Goal: Task Accomplishment & Management: Use online tool/utility

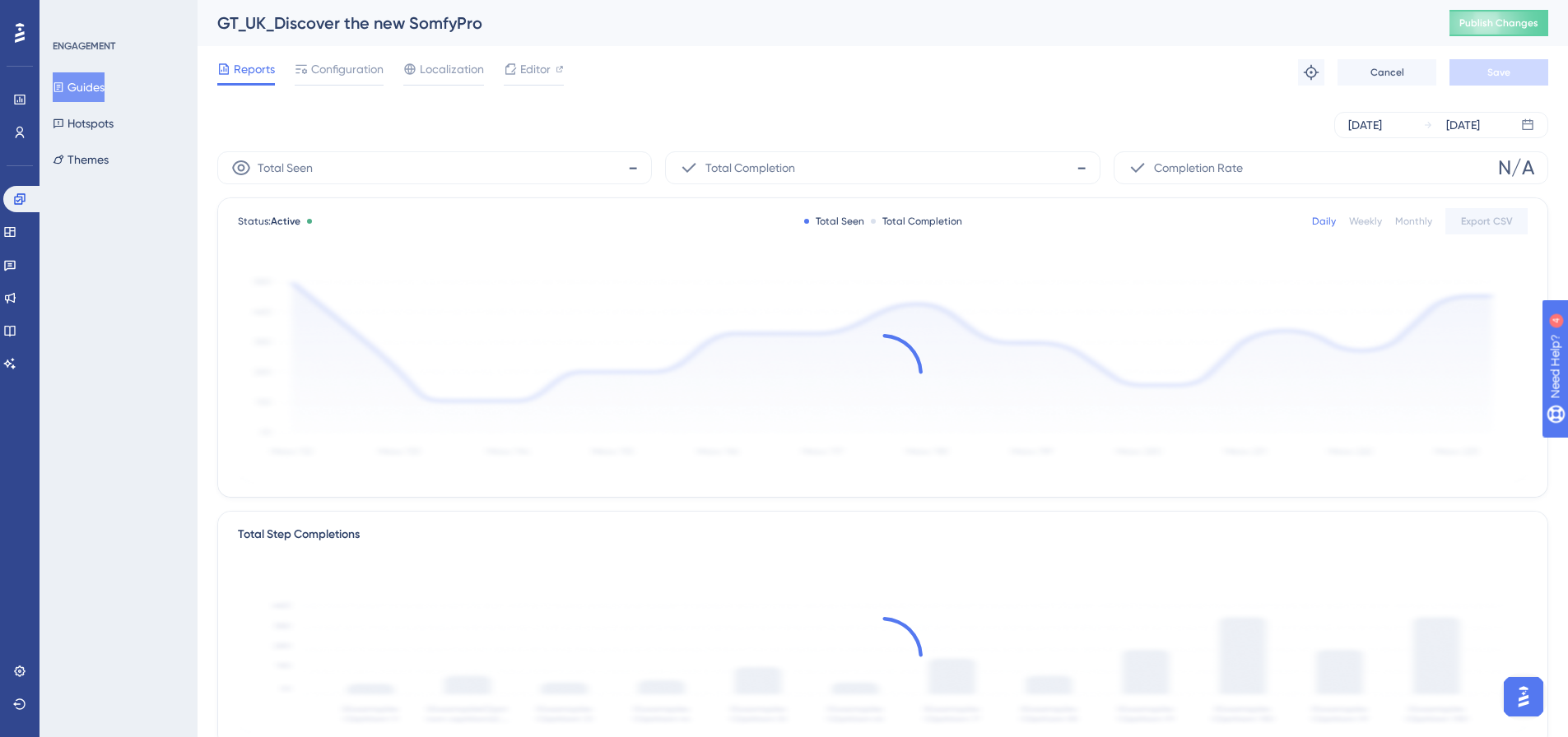
click at [87, 85] on button "Guides" at bounding box center [79, 86] width 52 height 30
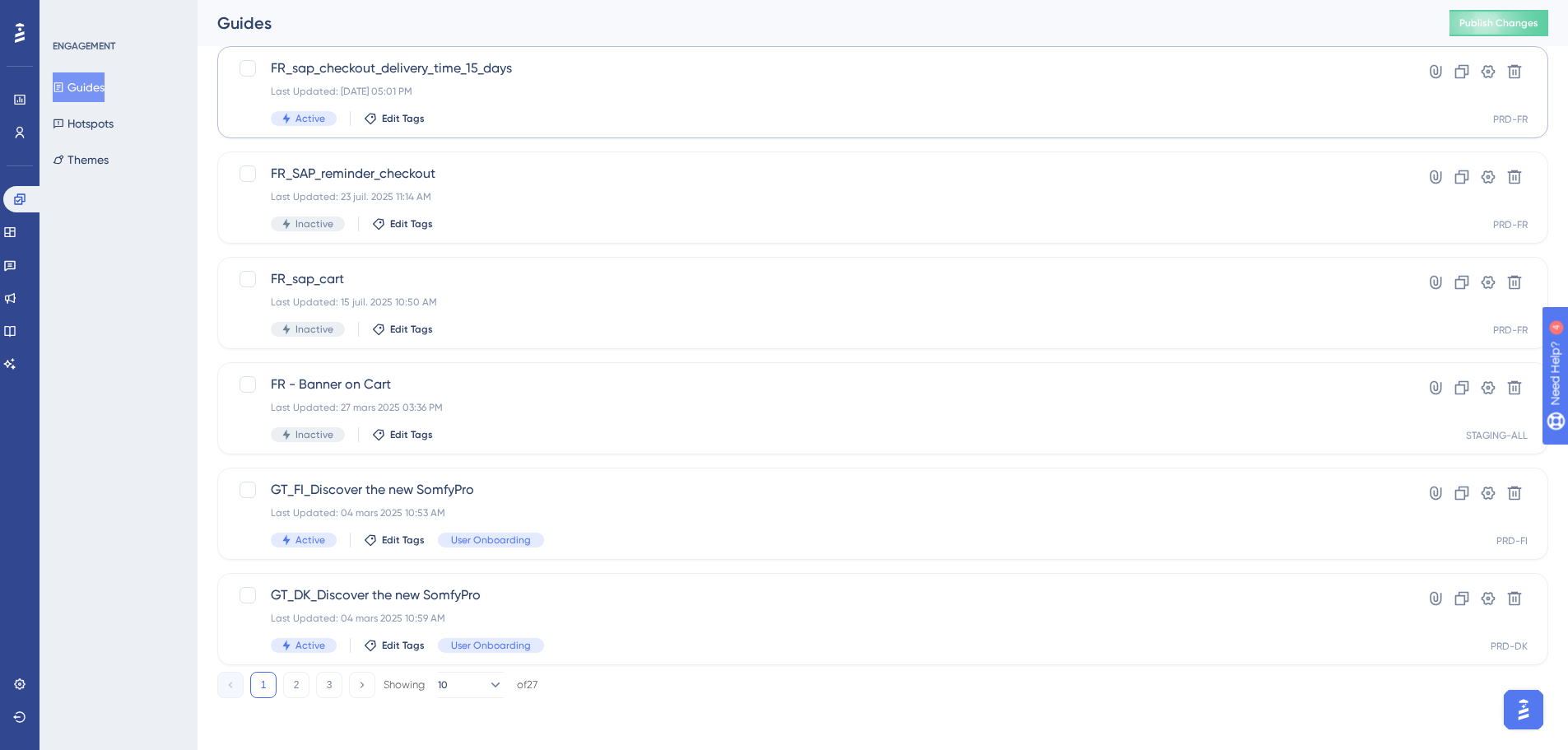
scroll to position [528, 0]
click at [1479, 27] on button "Publish Changes" at bounding box center [1500, 23] width 99 height 26
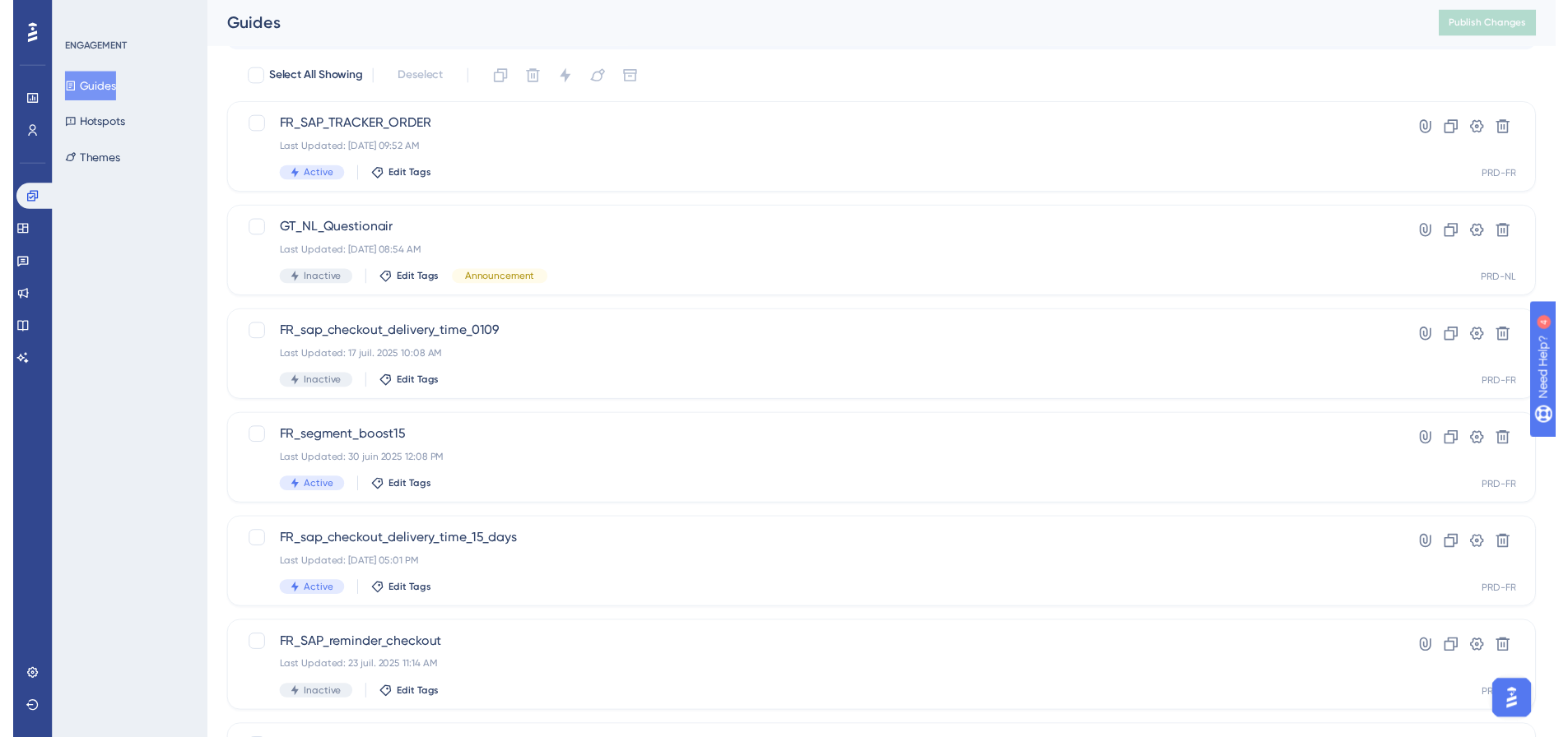
scroll to position [0, 0]
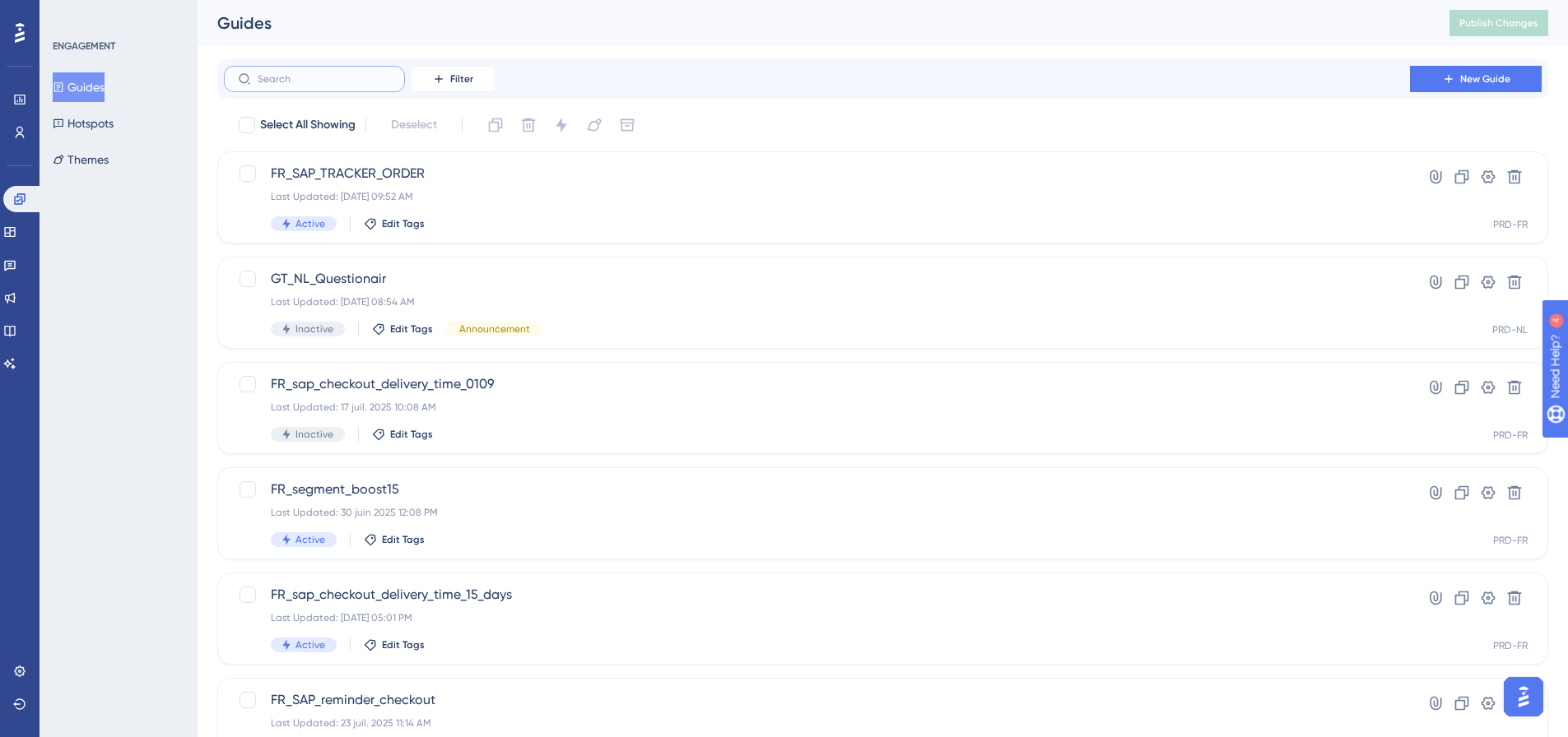
click at [320, 76] on input "text" at bounding box center [324, 78] width 133 height 12
type input "d"
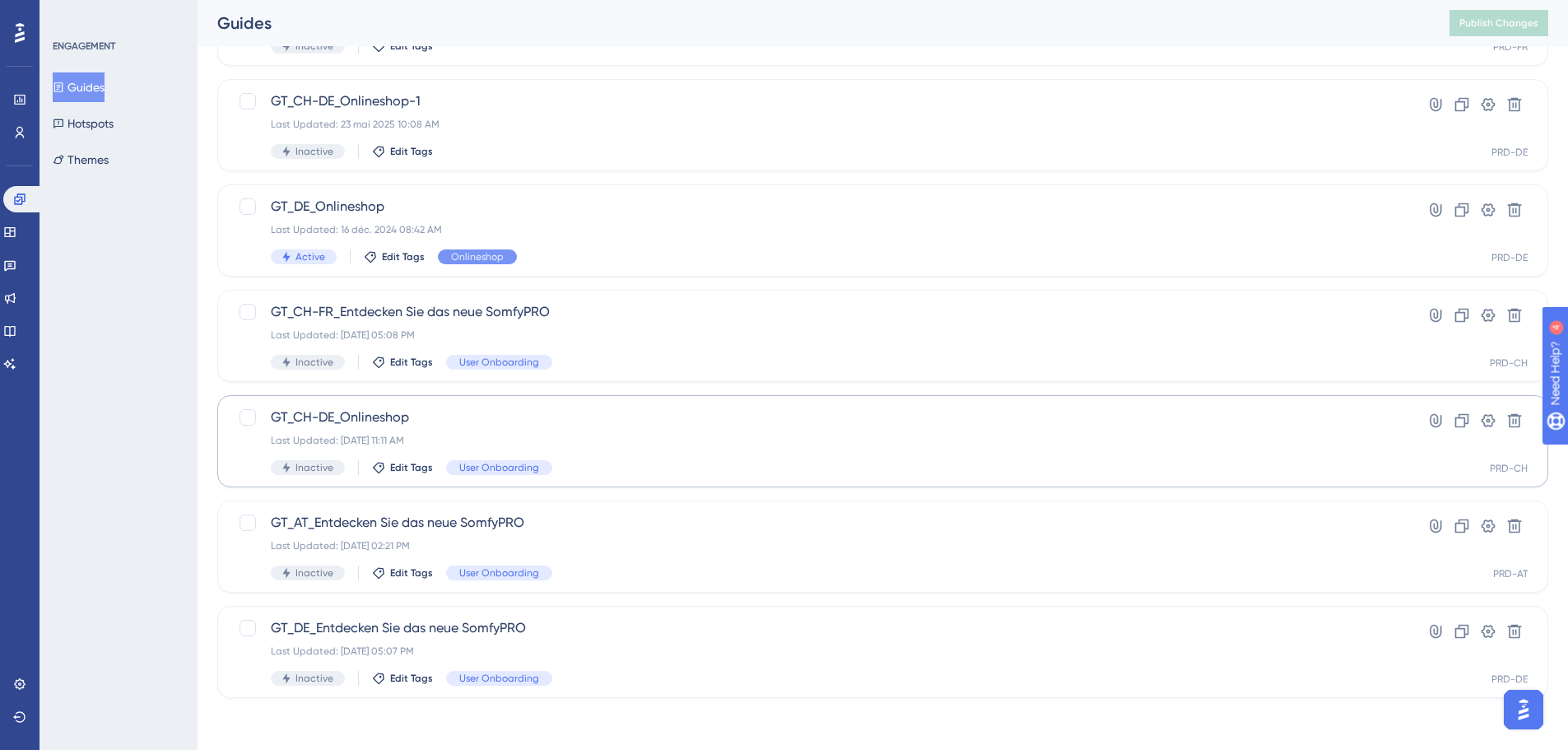
scroll to position [495, 0]
type input "DE"
click at [376, 413] on span "GT_CH-DE_Onlineshop" at bounding box center [817, 417] width 1093 height 20
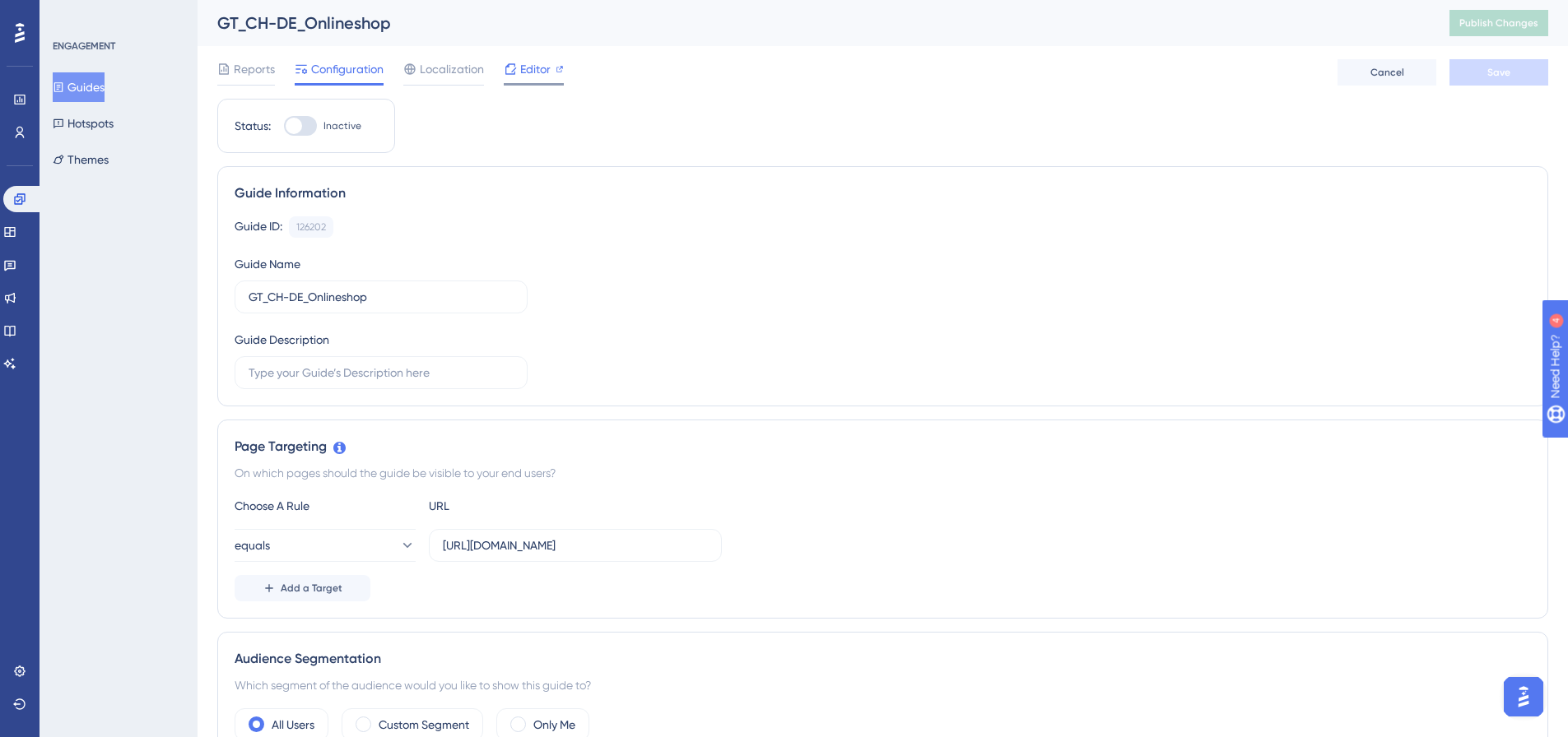
click at [535, 72] on span "Editor" at bounding box center [536, 69] width 31 height 20
click at [529, 72] on span "Editor" at bounding box center [536, 69] width 31 height 20
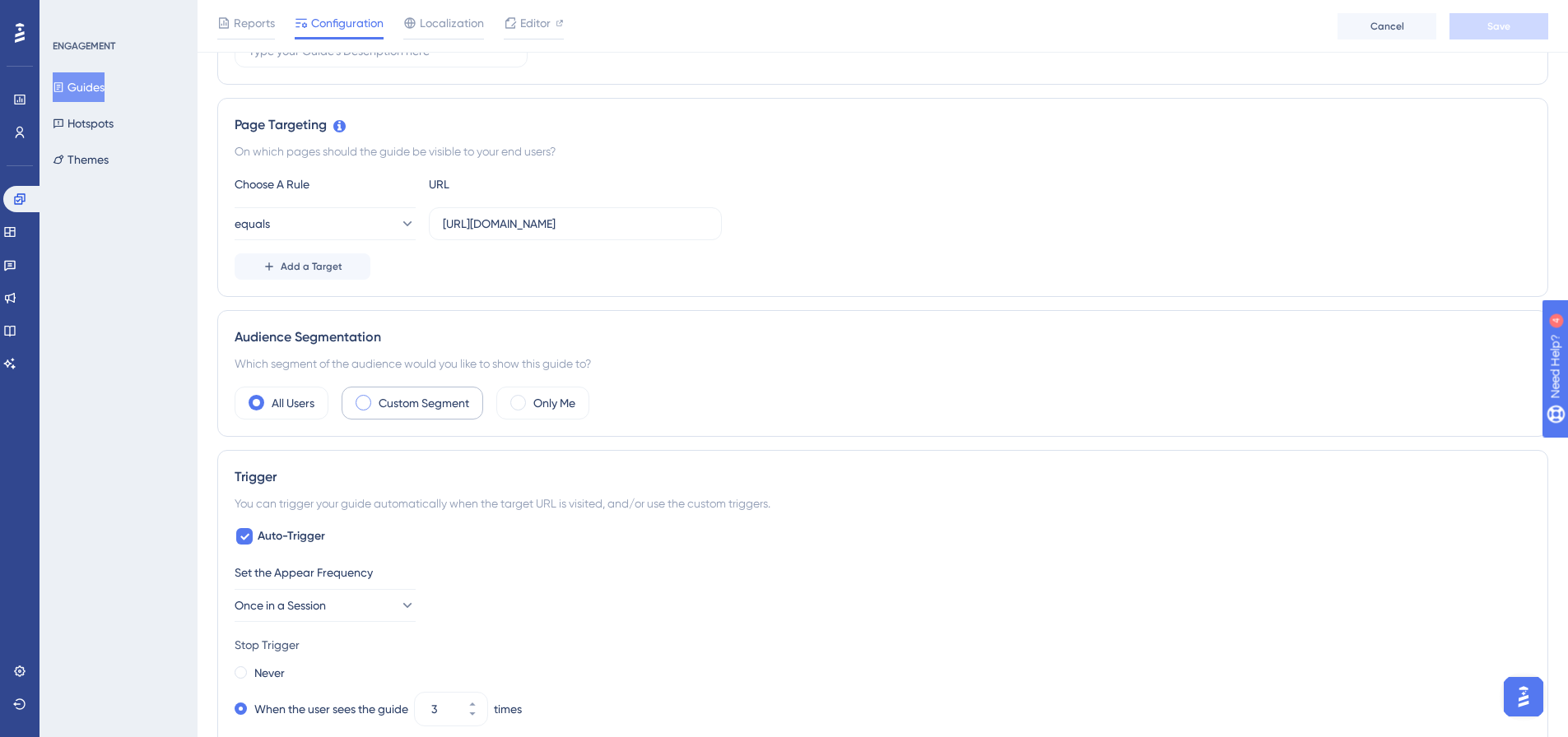
scroll to position [329, 0]
click at [392, 400] on label "Custom Segment" at bounding box center [424, 402] width 91 height 20
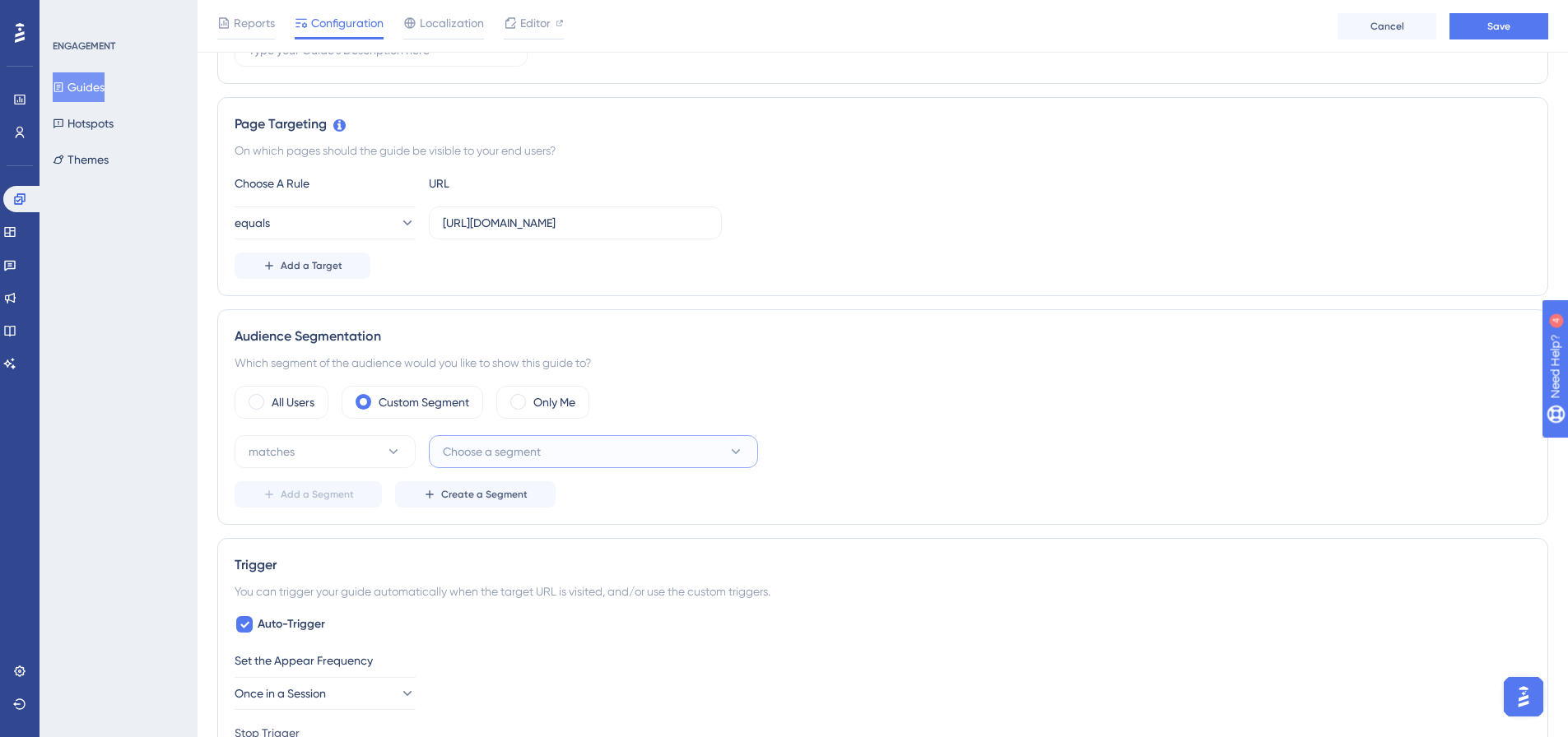
click at [638, 451] on button "Choose a segment" at bounding box center [593, 452] width 329 height 33
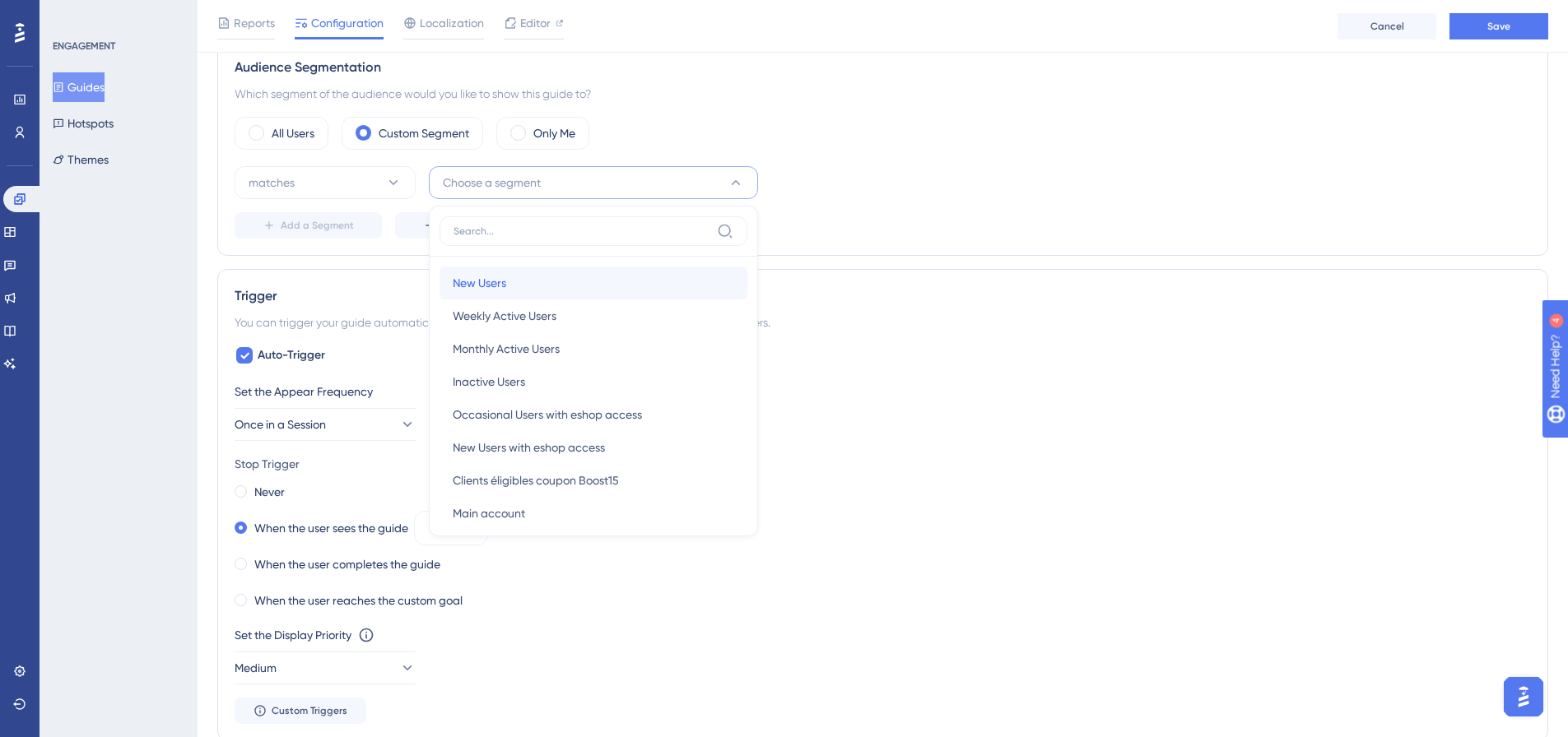
click at [542, 282] on div "New Users New Users" at bounding box center [593, 283] width 282 height 33
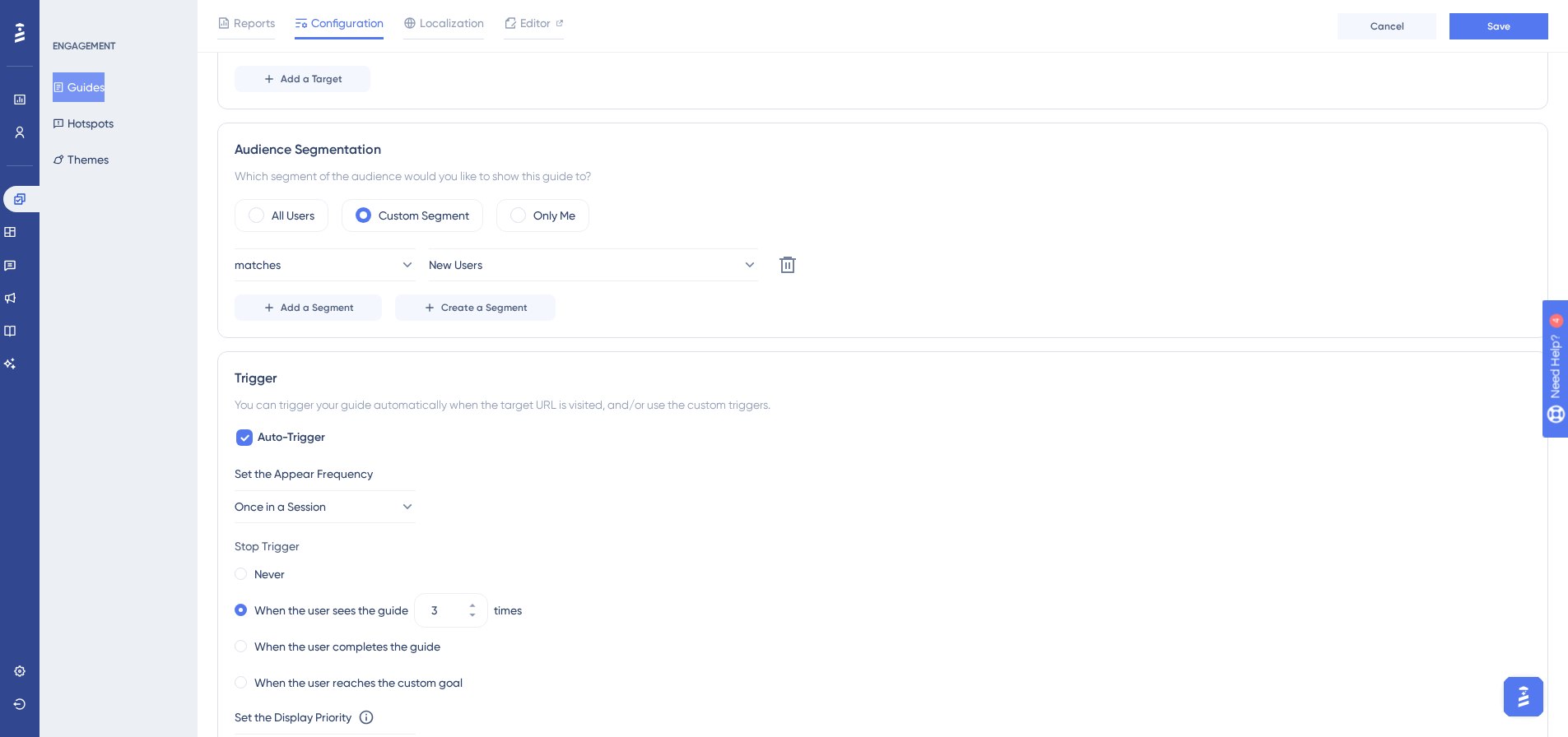
scroll to position [269, 0]
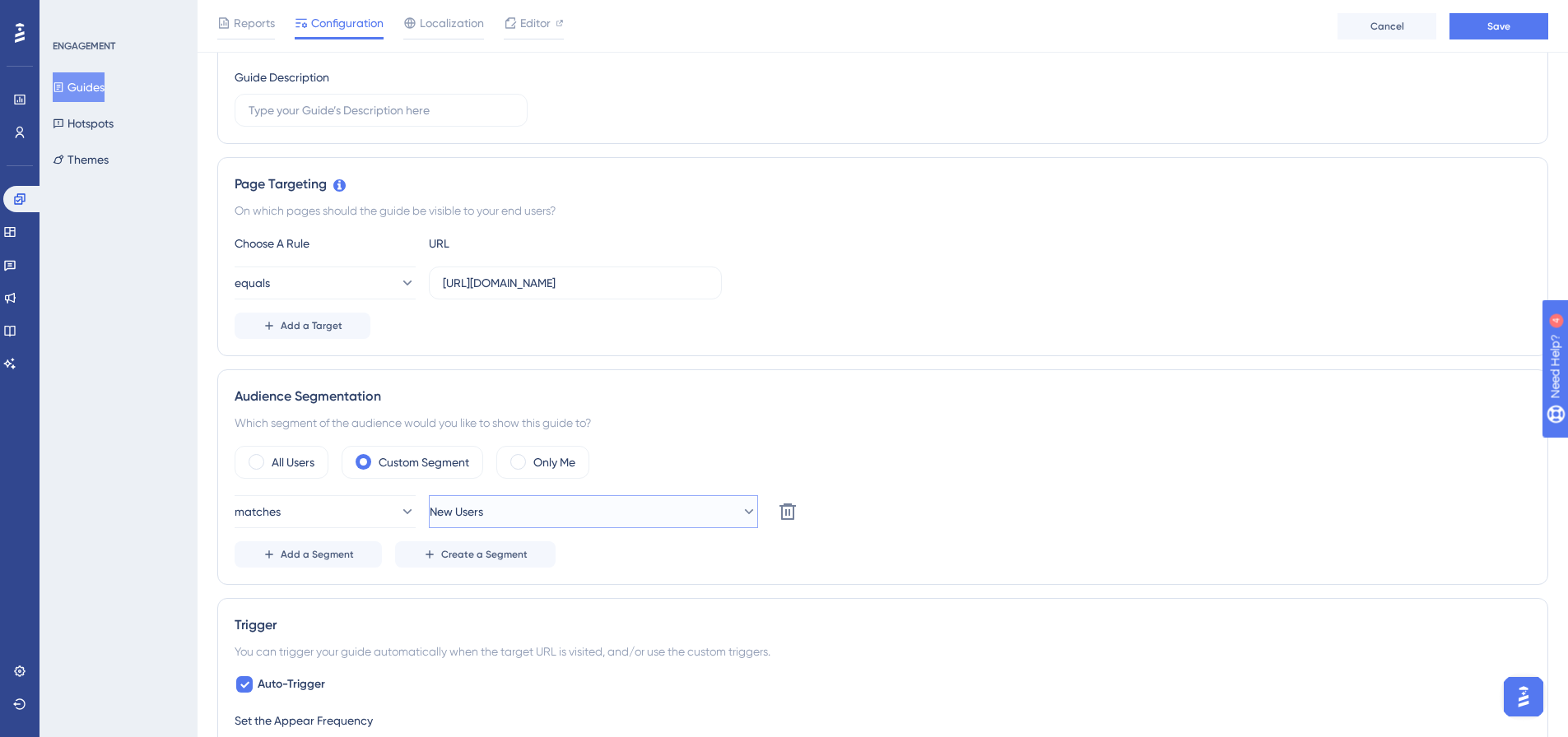
drag, startPoint x: 599, startPoint y: 508, endPoint x: 602, endPoint y: 498, distance: 10.4
click at [599, 508] on button "New Users" at bounding box center [593, 512] width 329 height 33
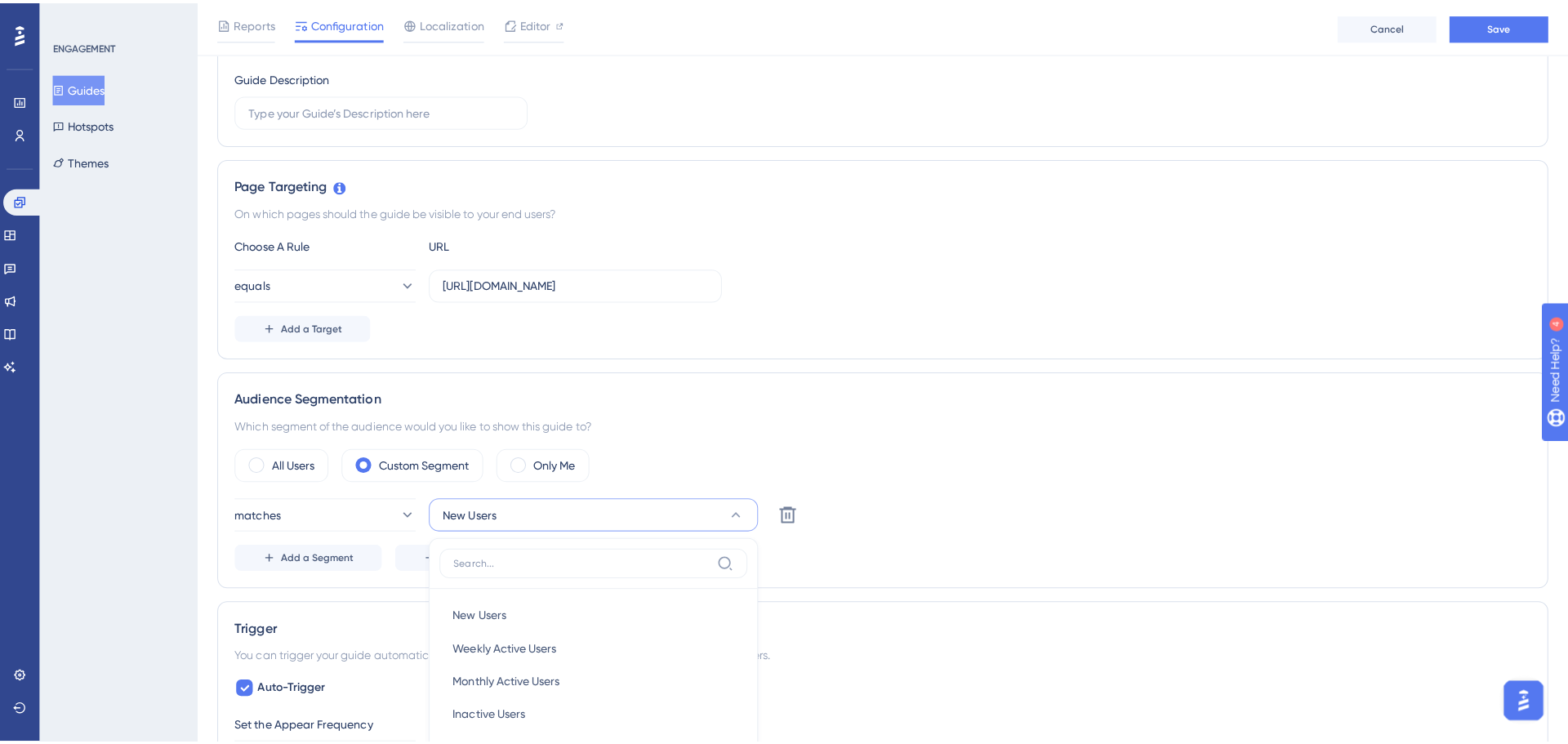
scroll to position [597, 0]
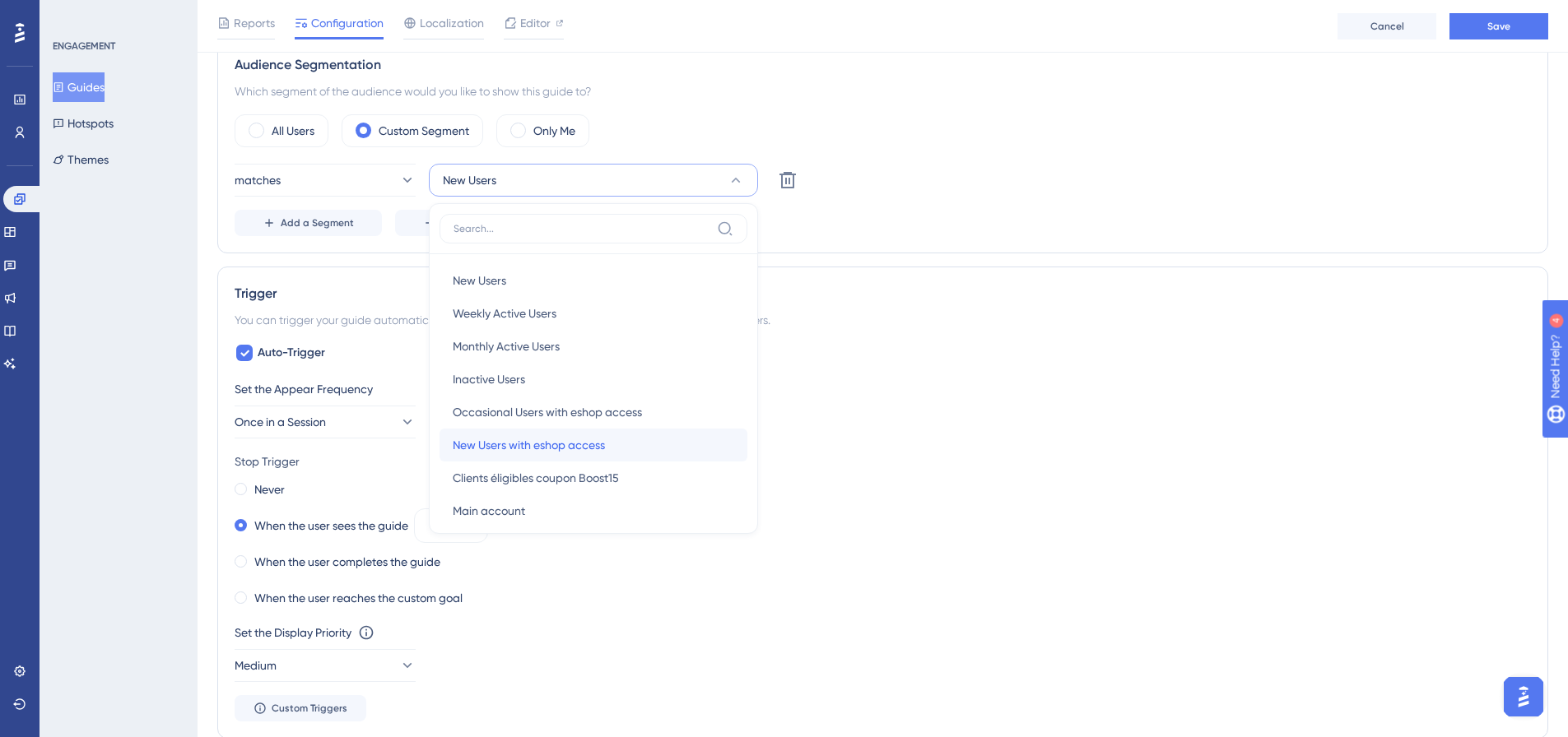
click at [602, 451] on span "New Users with eshop access" at bounding box center [528, 445] width 152 height 20
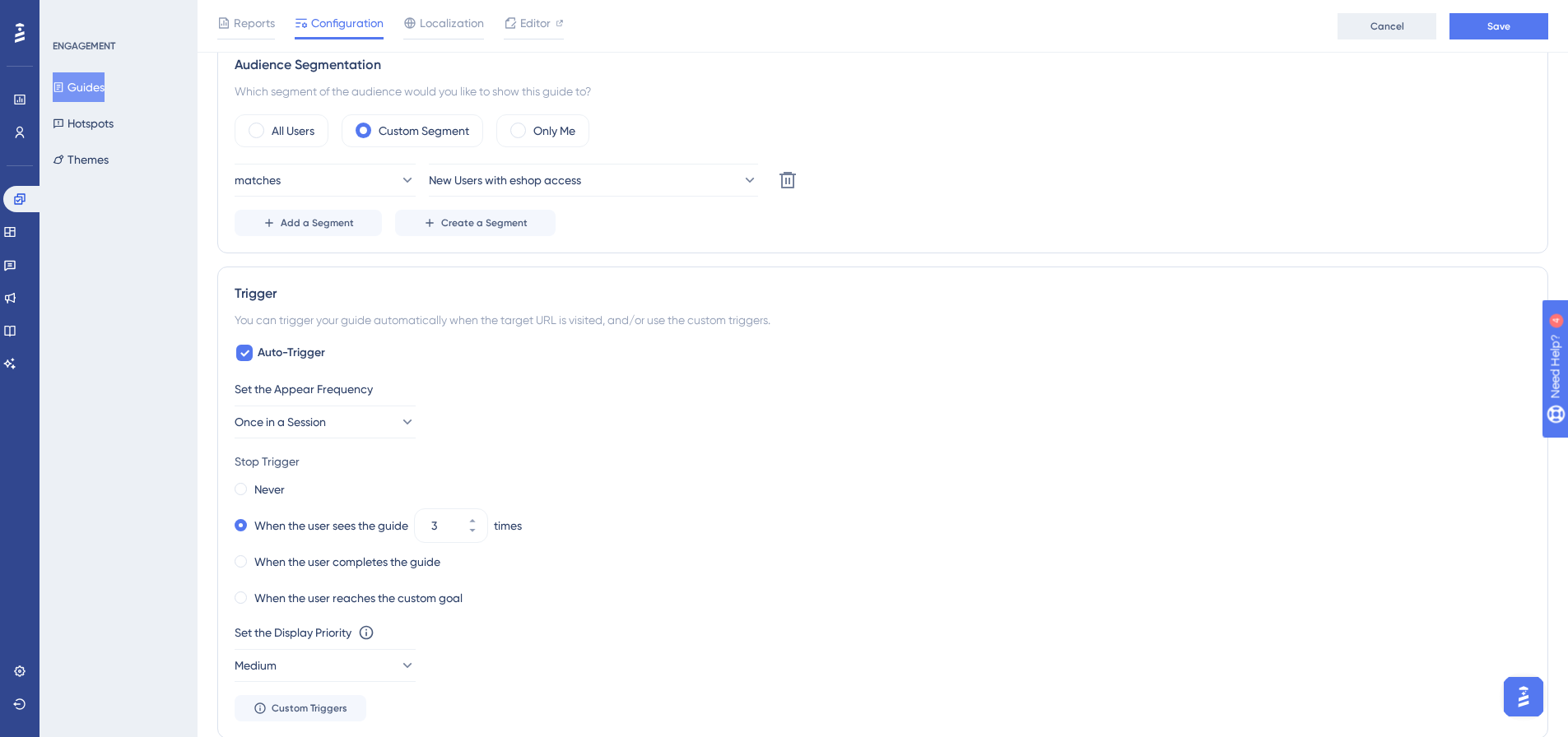
click at [1375, 22] on span "Cancel" at bounding box center [1387, 26] width 33 height 13
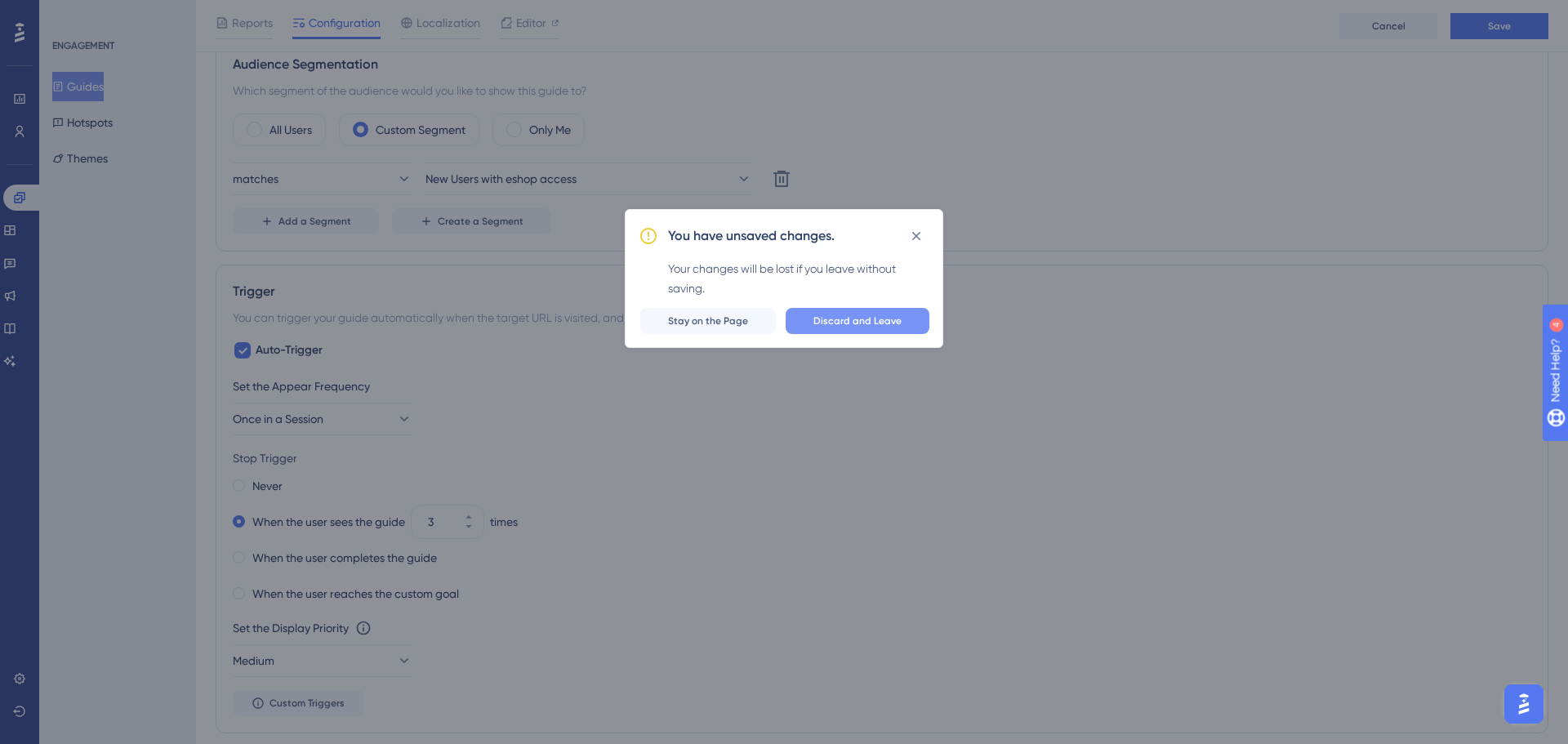
click at [824, 322] on span "Discard and Leave" at bounding box center [857, 321] width 88 height 13
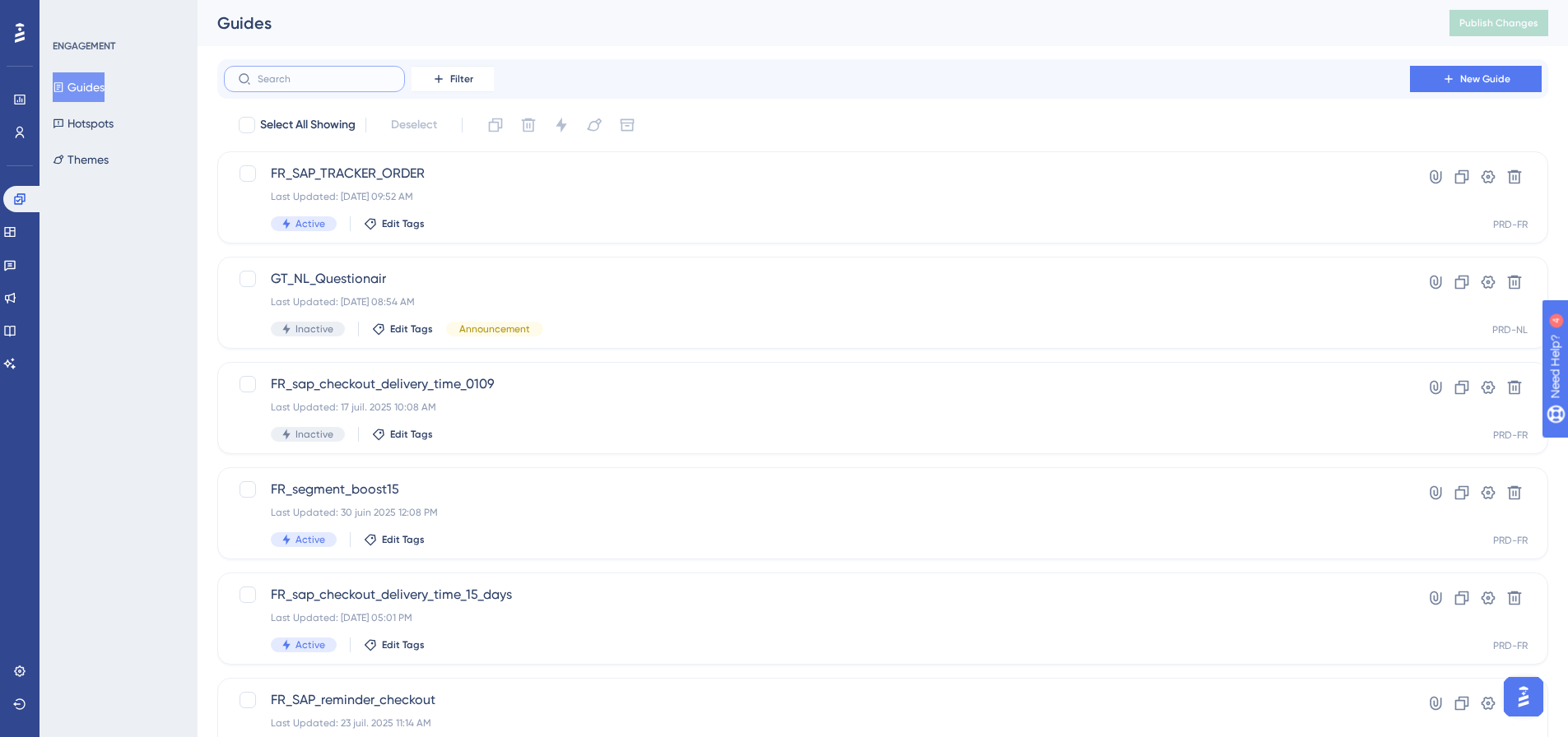
click at [272, 78] on input "text" at bounding box center [324, 78] width 133 height 12
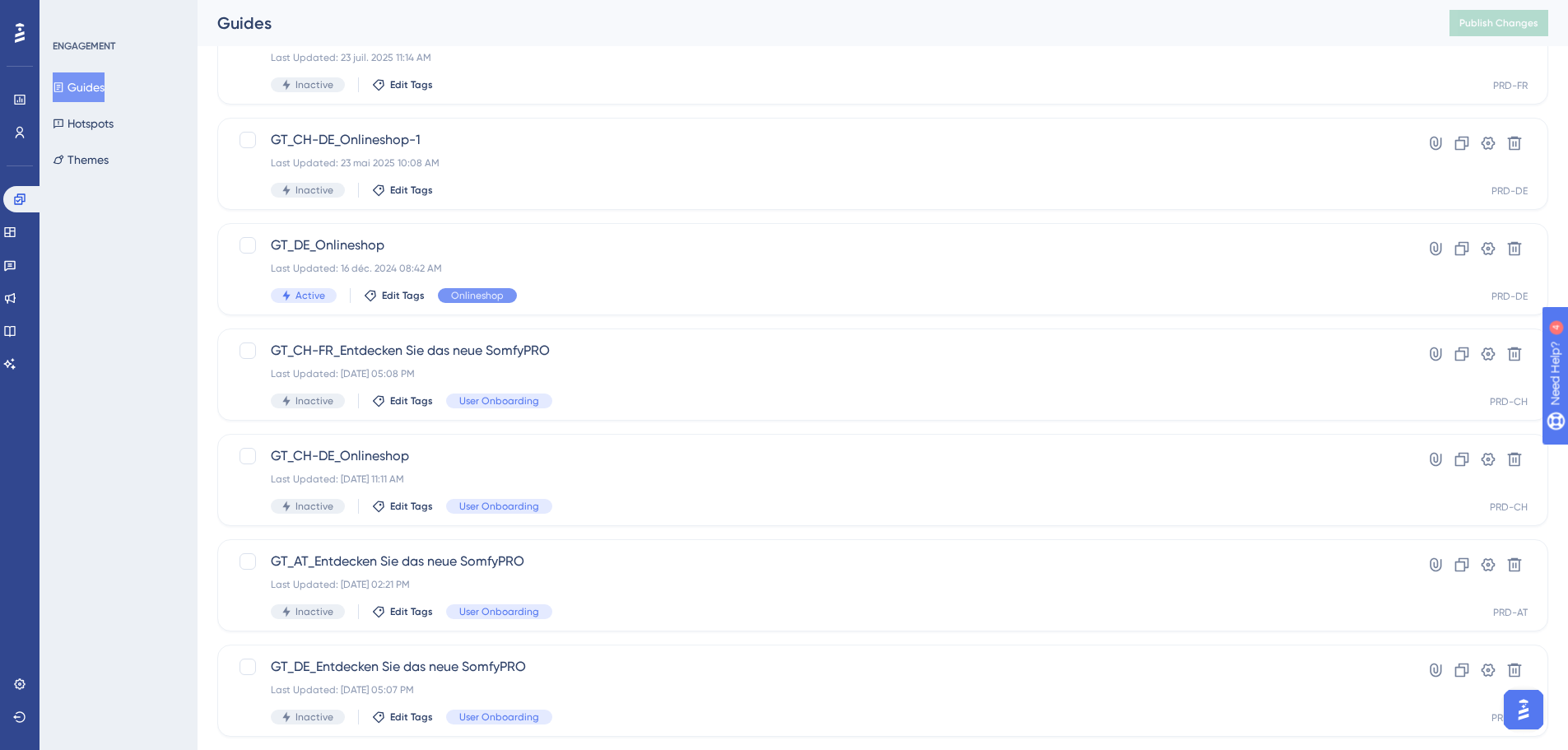
scroll to position [495, 0]
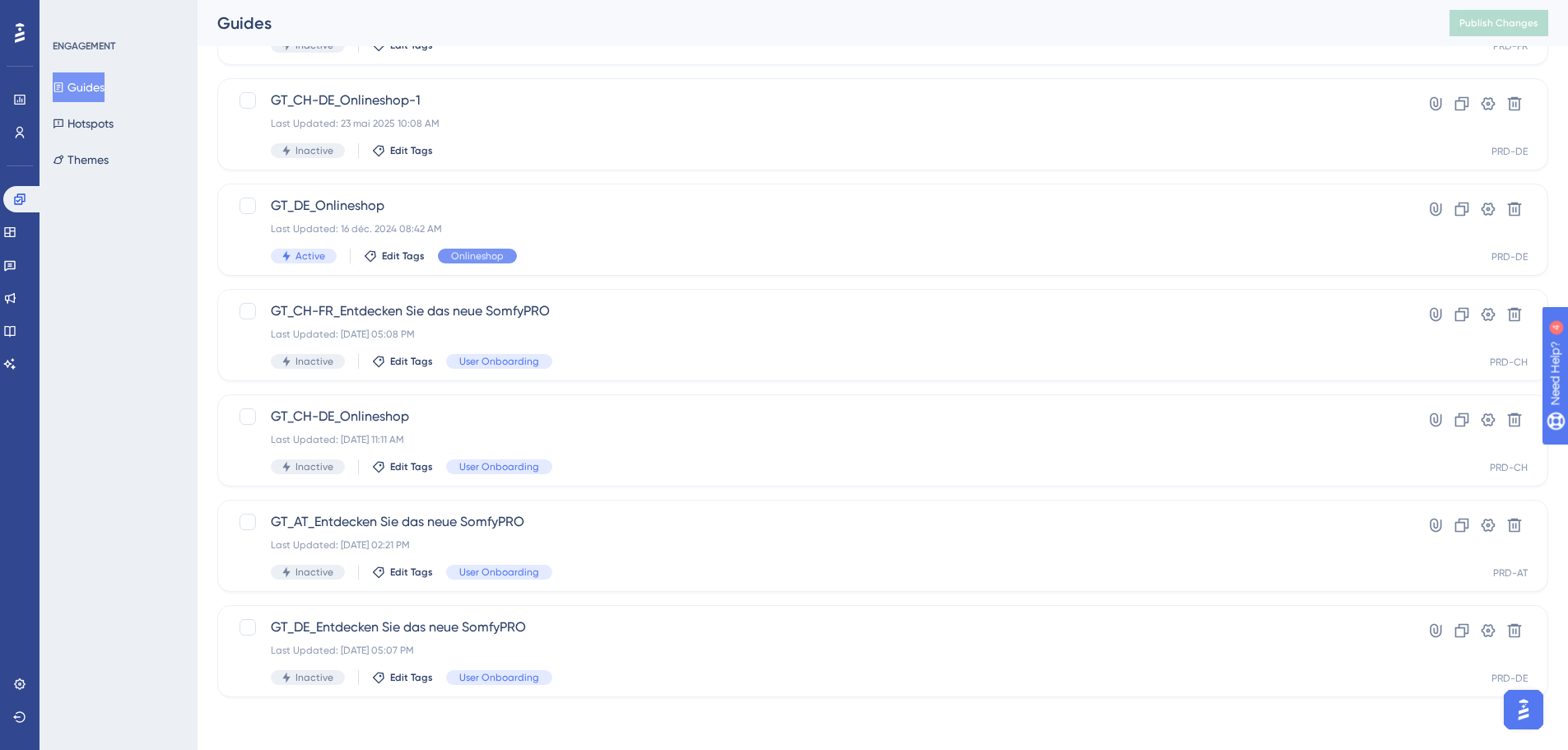
type input "de"
